Goal: Find contact information: Find contact information

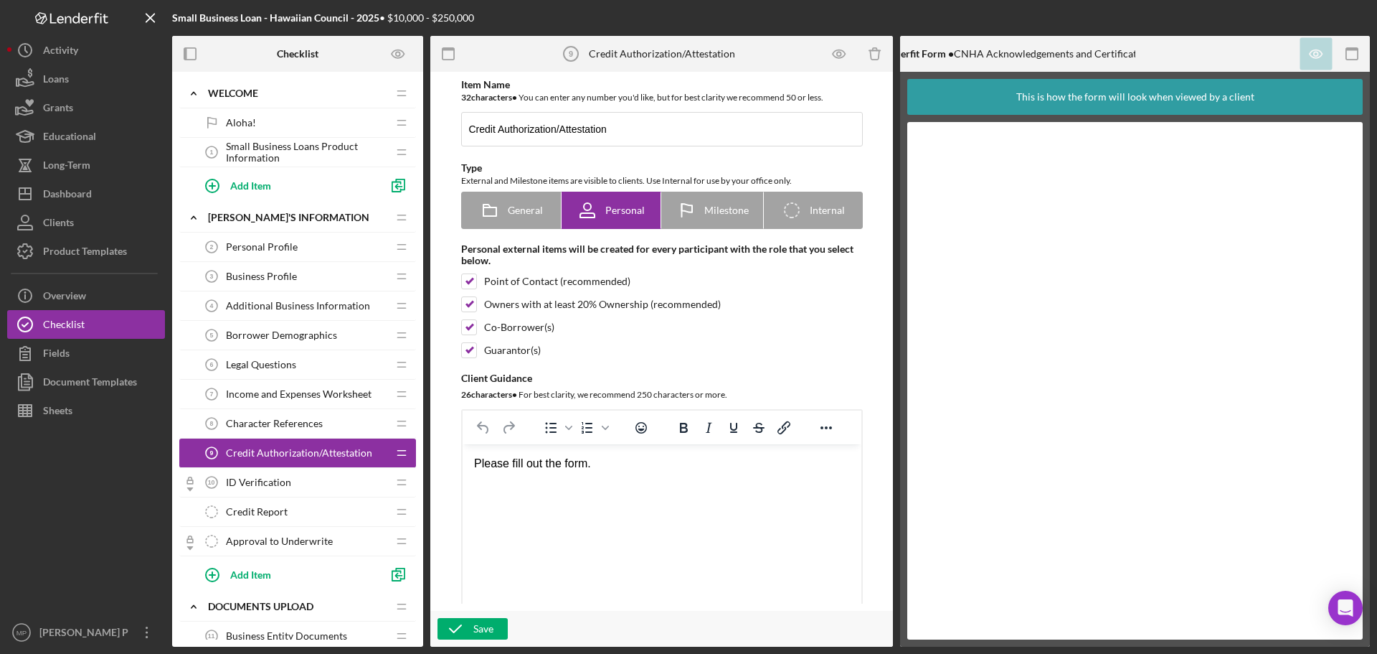
scroll to position [717, 0]
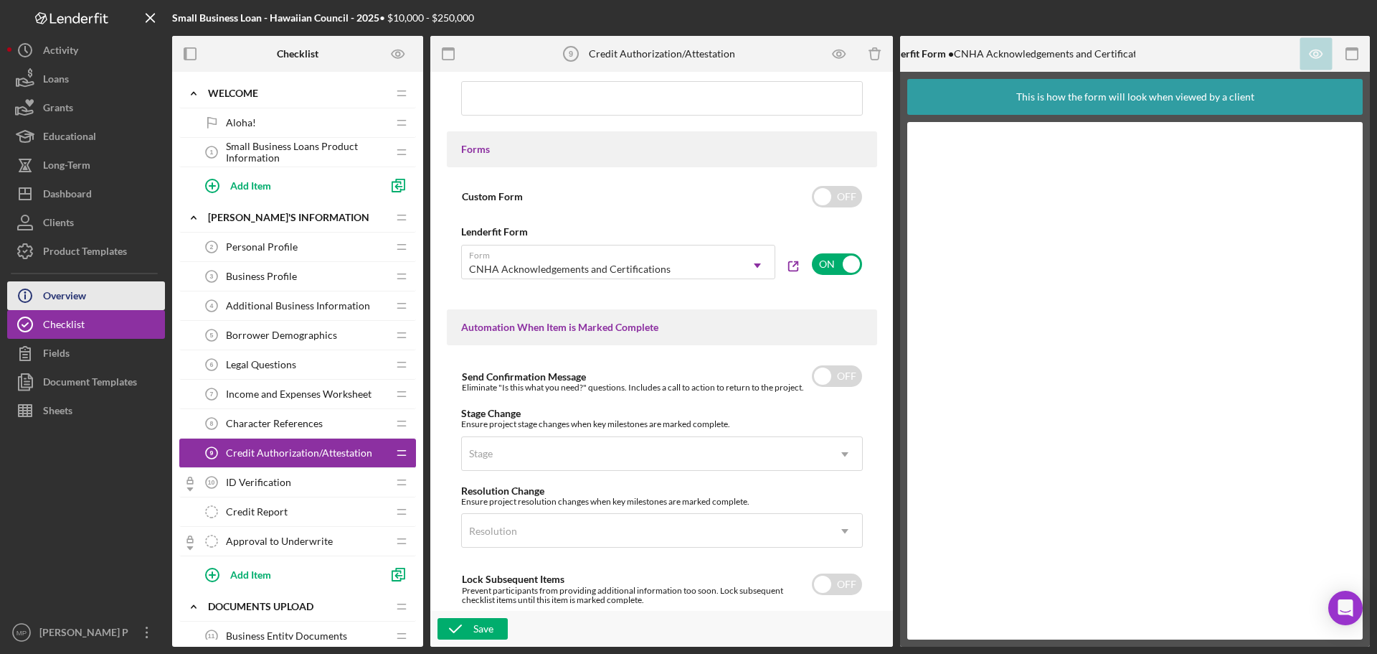
click at [105, 295] on button "Icon/Info Overview" at bounding box center [86, 295] width 158 height 29
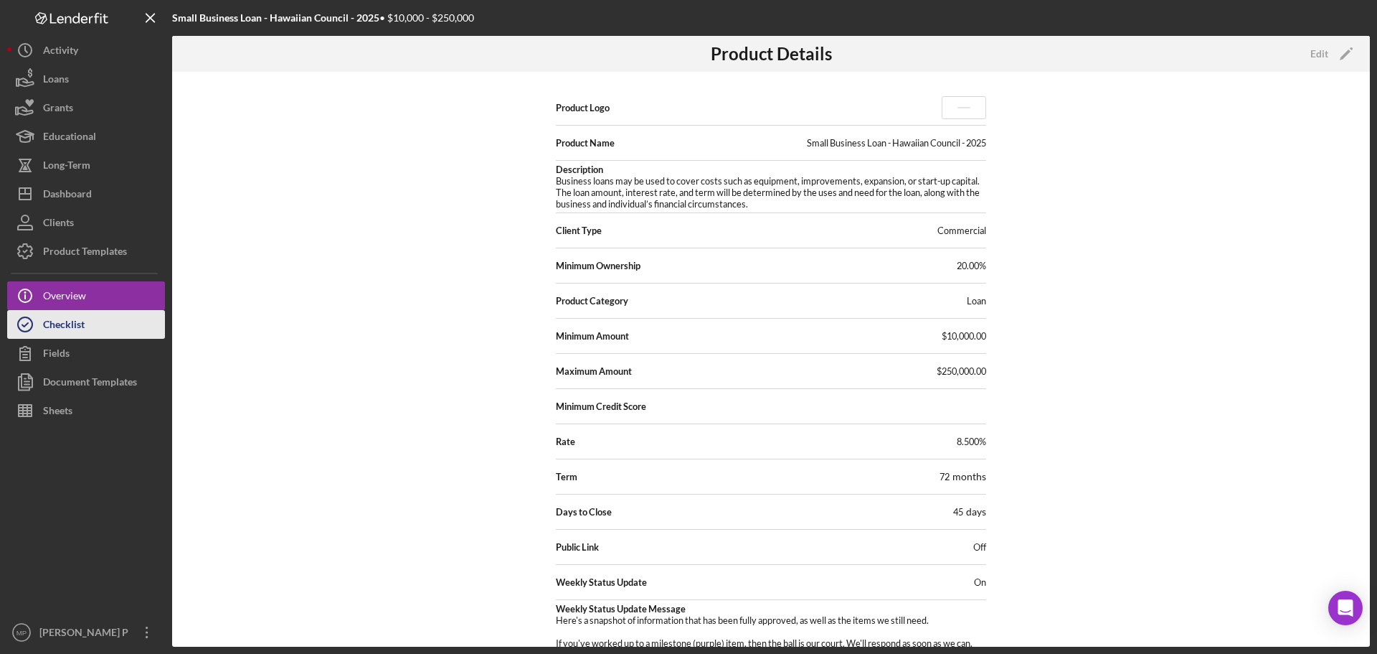
click at [65, 329] on div "Checklist" at bounding box center [64, 326] width 42 height 32
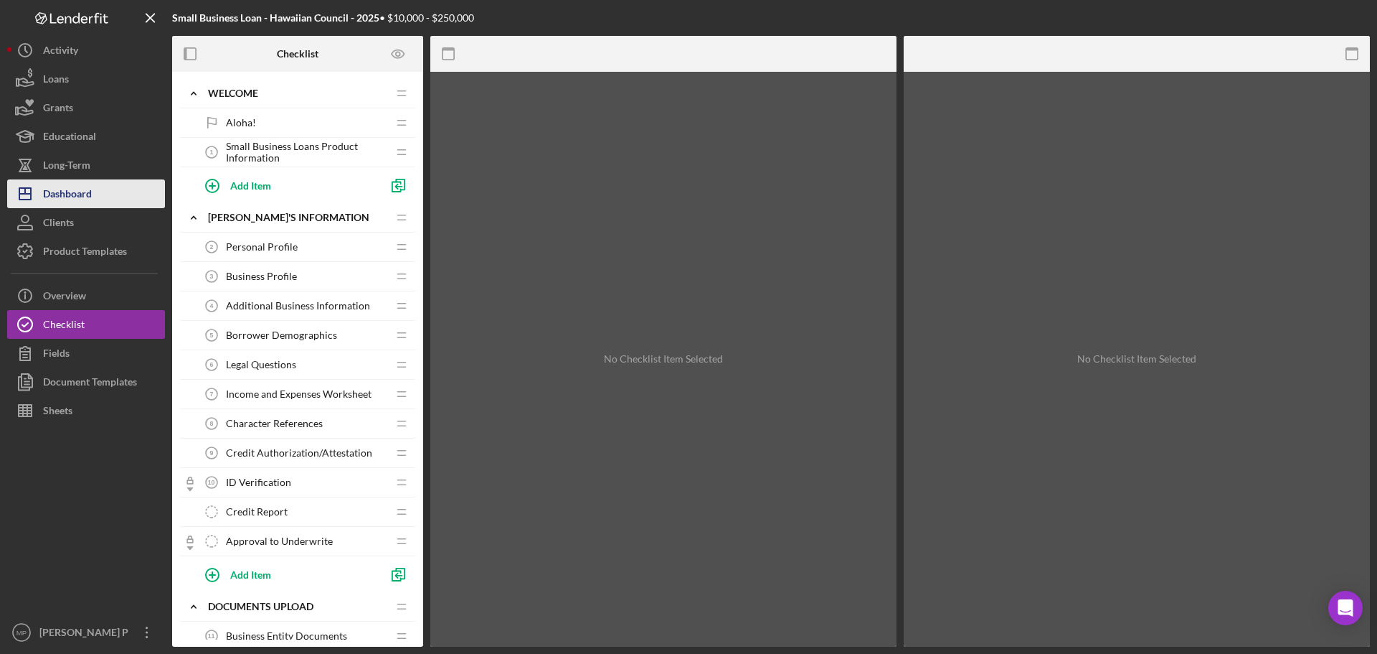
click at [82, 193] on div "Dashboard" at bounding box center [67, 195] width 49 height 32
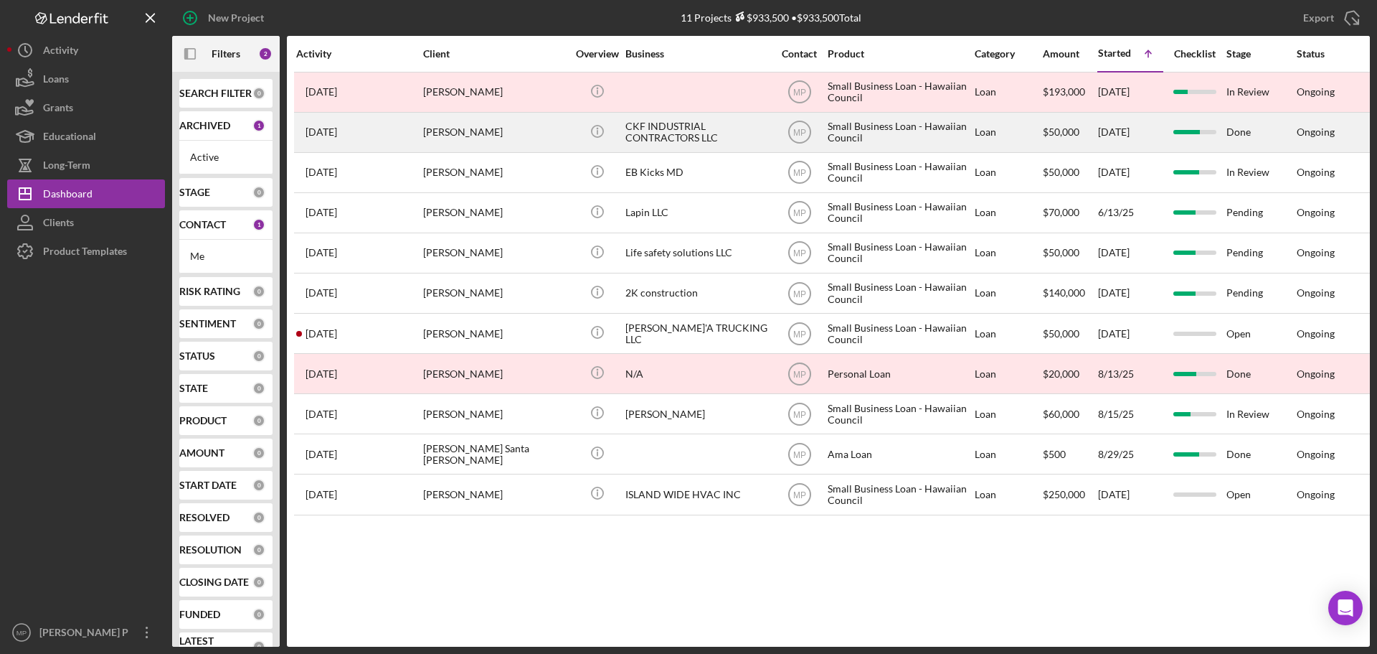
click at [665, 141] on div "CKF INDUSTRIAL CONTRACTORS LLC" at bounding box center [697, 132] width 143 height 38
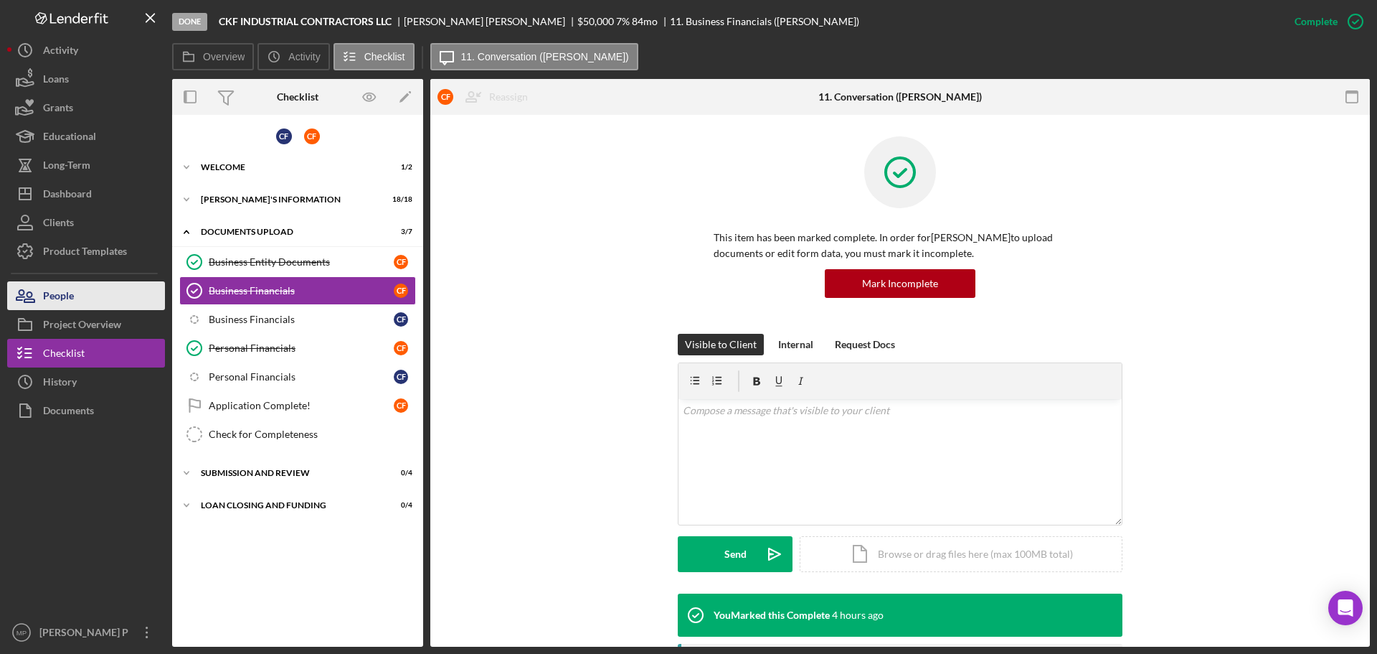
click at [101, 291] on button "People" at bounding box center [86, 295] width 158 height 29
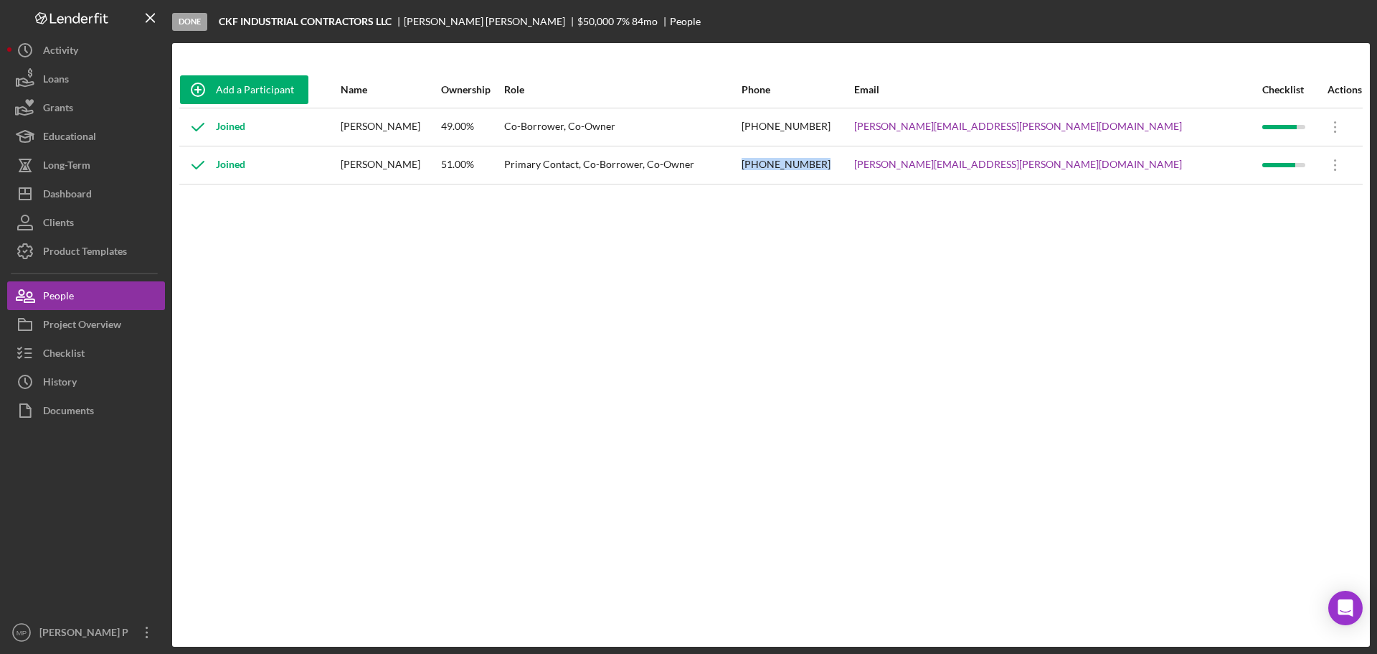
drag, startPoint x: 957, startPoint y: 164, endPoint x: 859, endPoint y: 211, distance: 109.1
click at [886, 161] on tr "Joined [PERSON_NAME] 51.00% Primary Contact, Co-Borrower, Co-Owner [PHONE_NUMBE…" at bounding box center [771, 165] width 1184 height 38
copy tr "[PHONE_NUMBER]"
click at [109, 526] on div at bounding box center [86, 521] width 158 height 193
click at [222, 311] on div "Add a Participant Name Ownership Role Phone Email Checklist Actions Joined [PER…" at bounding box center [771, 345] width 1198 height 546
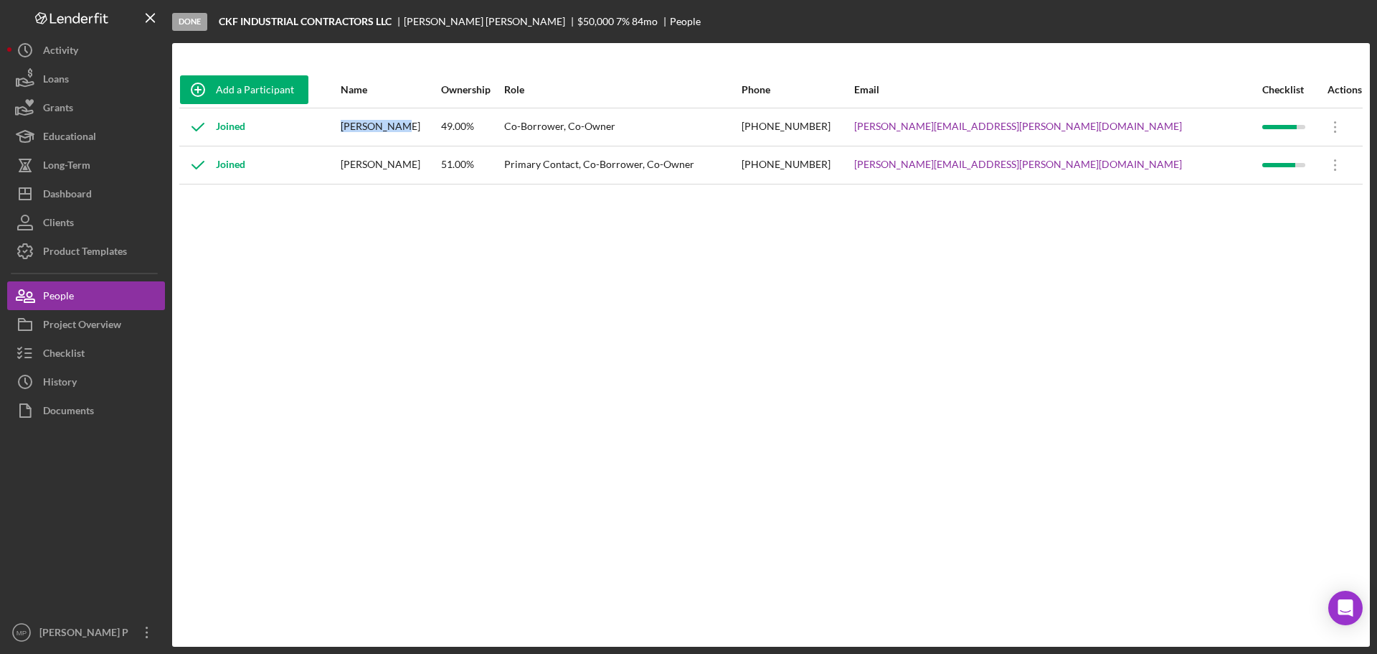
drag, startPoint x: 380, startPoint y: 125, endPoint x: 430, endPoint y: 128, distance: 50.3
click at [430, 128] on div "[PERSON_NAME]" at bounding box center [390, 127] width 99 height 36
copy div "[PERSON_NAME]"
drag, startPoint x: 88, startPoint y: 460, endPoint x: 202, endPoint y: 284, distance: 209.5
click at [92, 458] on div at bounding box center [86, 521] width 158 height 193
